Goal: Navigation & Orientation: Find specific page/section

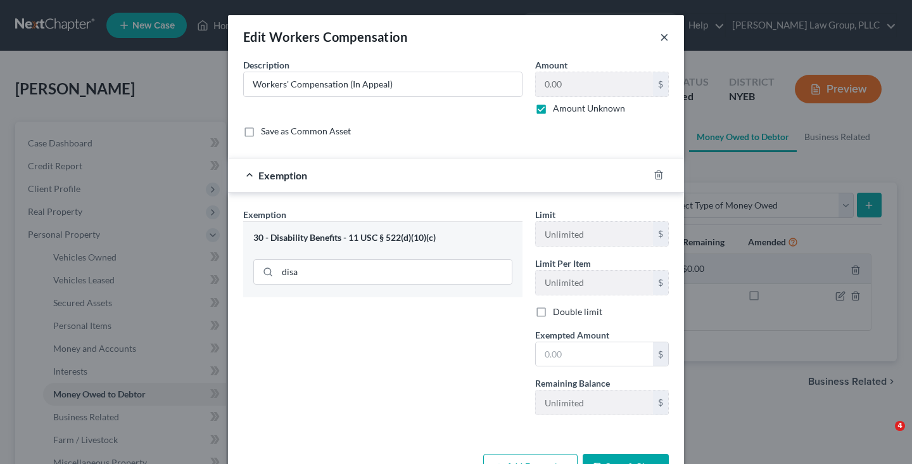
click at [669, 41] on div "Edit Workers Compensation ×" at bounding box center [456, 36] width 456 height 43
click at [664, 40] on button "×" at bounding box center [664, 36] width 9 height 15
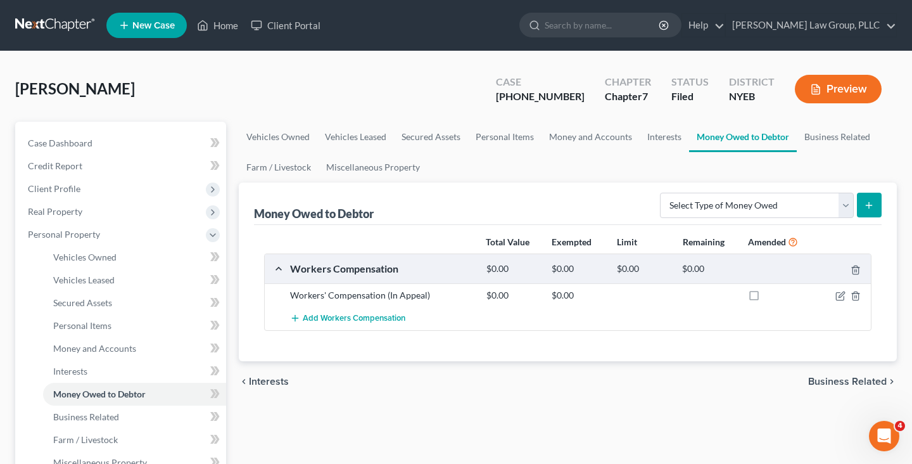
click at [92, 21] on link at bounding box center [55, 25] width 81 height 23
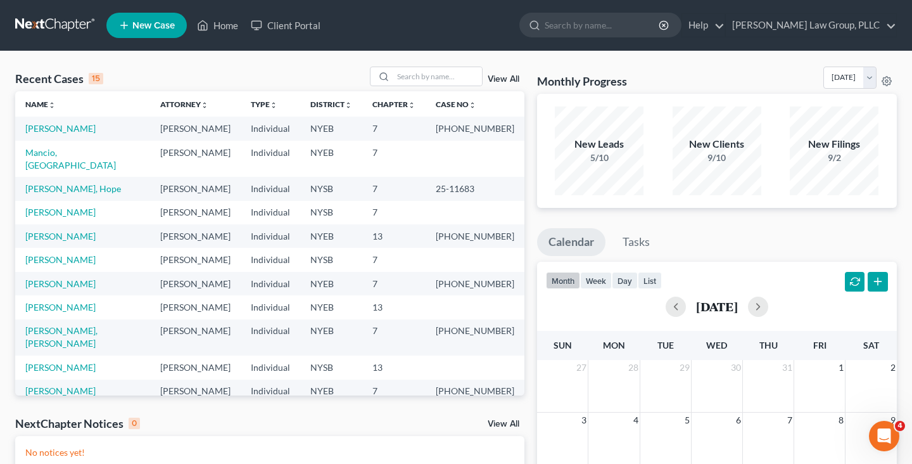
click at [141, 62] on div "Recent Cases 15 View All Name unfold_more expand_more expand_less Attorney unfo…" at bounding box center [456, 379] width 912 height 657
